Goal: Navigation & Orientation: Go to known website

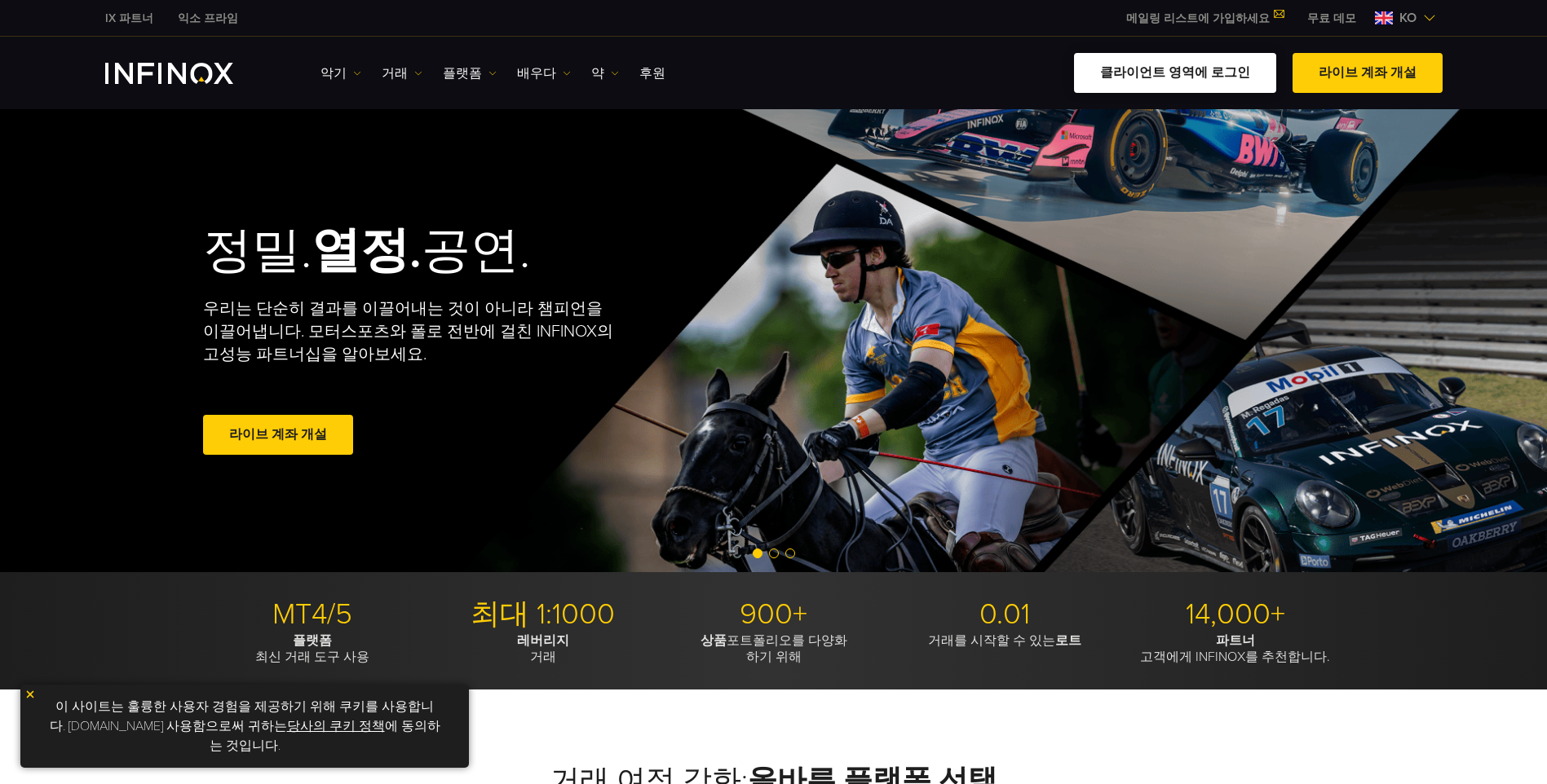
click at [1180, 85] on link "클라이언트 영역에 로그인" at bounding box center [1175, 73] width 202 height 40
click at [1213, 70] on link "클라이언트 영역에 로그인" at bounding box center [1175, 73] width 202 height 40
click at [1182, 70] on link "클라이언트 영역에 로그인" at bounding box center [1175, 73] width 202 height 40
